Goal: Download file/media

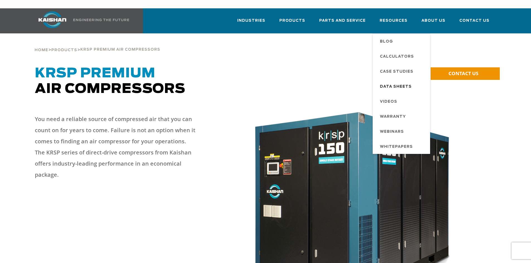
click at [398, 82] on span "Data Sheets" at bounding box center [396, 86] width 32 height 9
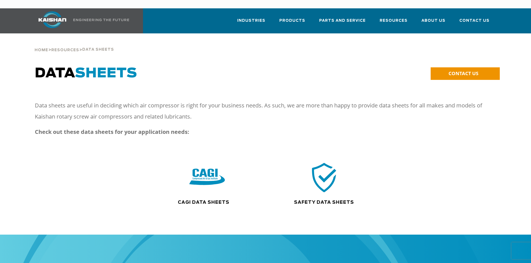
click at [210, 175] on img at bounding box center [207, 178] width 36 height 36
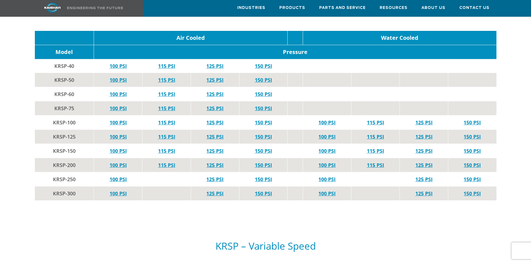
scroll to position [1059, 0]
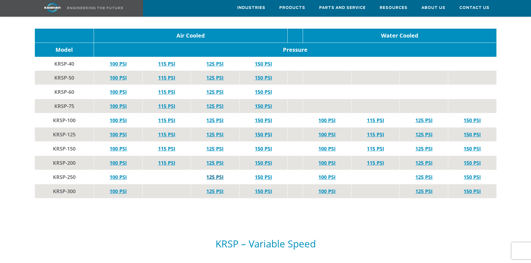
click at [213, 174] on link "125 PSI" at bounding box center [214, 177] width 17 height 7
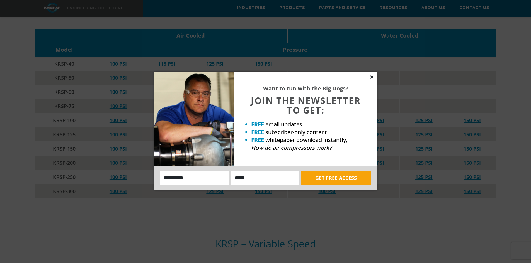
click at [371, 77] on icon at bounding box center [371, 77] width 5 height 5
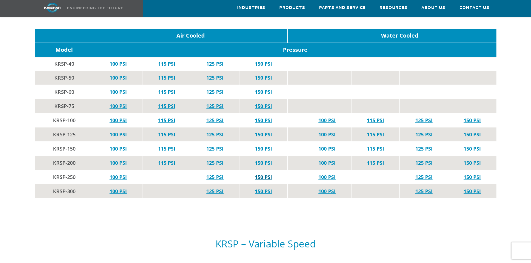
click at [263, 174] on link "150 PSI" at bounding box center [263, 177] width 17 height 7
